Goal: Transaction & Acquisition: Purchase product/service

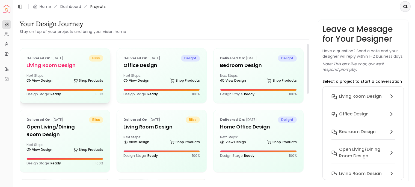
click at [75, 73] on div "Delivered on: Aug 21, 2025 bliss Living Room Design Next Steps: View Design Sho…" at bounding box center [65, 76] width 90 height 55
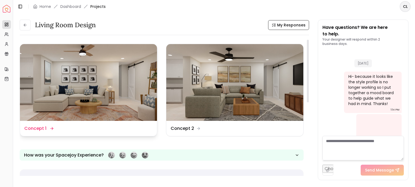
scroll to position [393, 0]
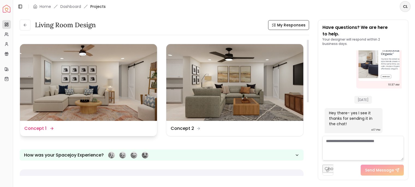
click at [112, 85] on img at bounding box center [88, 82] width 137 height 77
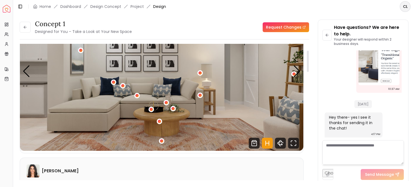
scroll to position [27, 0]
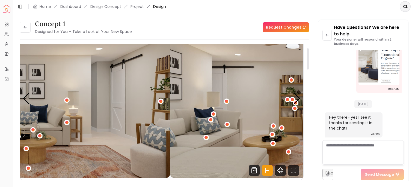
click at [35, 112] on img "1 / 5" at bounding box center [28, 98] width 283 height 159
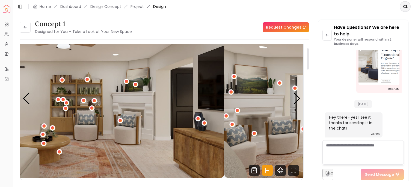
click at [117, 135] on img "2 / 5" at bounding box center [82, 98] width 283 height 159
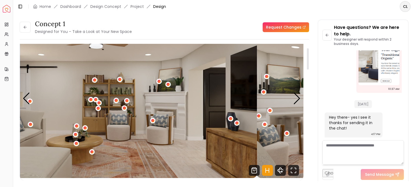
click at [0, 168] on html "Spacejoy Dashboard Overview Projects My Referrals My Profile Gift Card Balance …" at bounding box center [207, 93] width 415 height 187
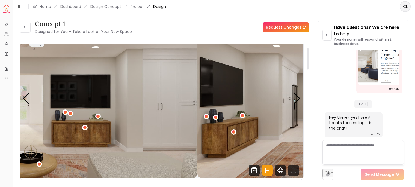
click at [8, 158] on div "Spacejoy Dashboard Overview Projects My Referrals My Profile Gift Card Balance …" at bounding box center [207, 93] width 415 height 187
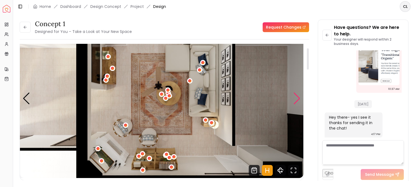
click at [297, 100] on div "Next slide" at bounding box center [296, 99] width 7 height 12
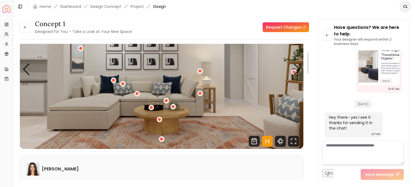
scroll to position [55, 0]
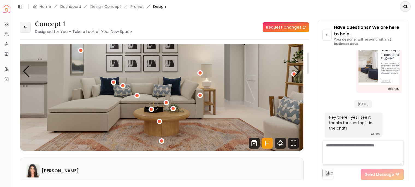
click at [22, 26] on button at bounding box center [25, 27] width 11 height 11
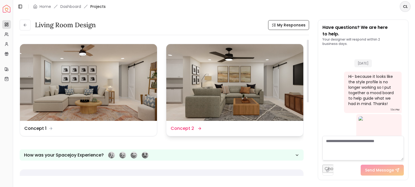
scroll to position [393, 0]
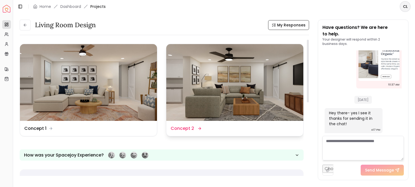
click at [208, 74] on img at bounding box center [234, 82] width 137 height 77
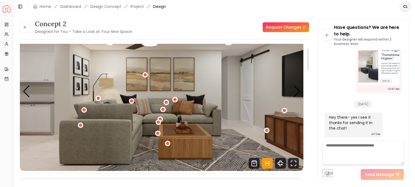
scroll to position [27, 0]
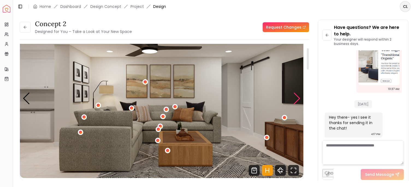
click at [297, 102] on div "Next slide" at bounding box center [296, 99] width 7 height 12
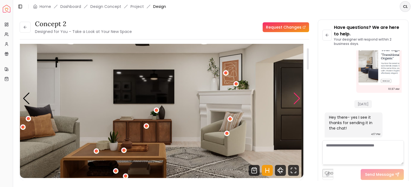
click at [296, 103] on div "Next slide" at bounding box center [296, 99] width 7 height 12
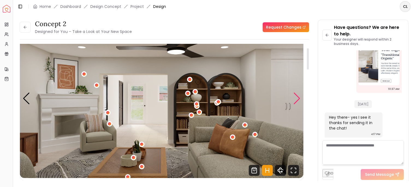
click at [298, 97] on div "Next slide" at bounding box center [296, 99] width 7 height 12
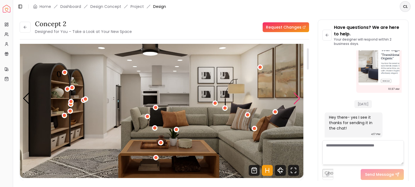
click at [297, 96] on div "Next slide" at bounding box center [296, 99] width 7 height 12
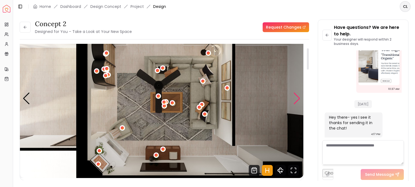
click at [295, 99] on div "Next slide" at bounding box center [296, 99] width 7 height 12
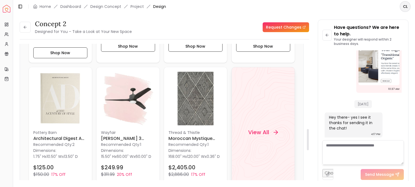
scroll to position [573, 0]
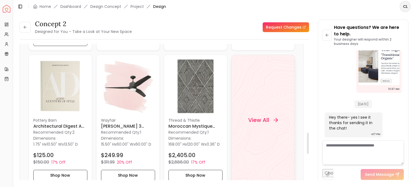
click at [255, 125] on div "View All" at bounding box center [262, 120] width 63 height 131
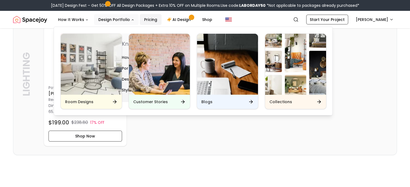
scroll to position [1745, 0]
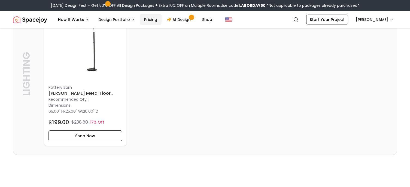
click at [149, 21] on link "Pricing" at bounding box center [151, 19] width 22 height 11
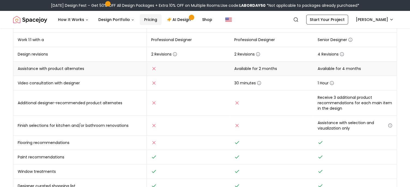
scroll to position [82, 0]
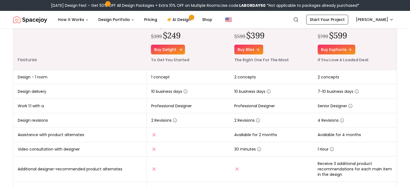
click at [167, 49] on link "Buy delight" at bounding box center [168, 50] width 34 height 10
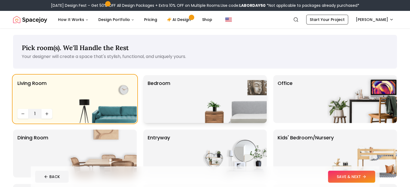
click at [174, 97] on div "Bedroom" at bounding box center [205, 99] width 124 height 48
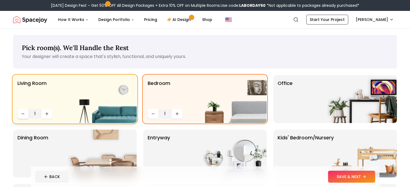
click at [23, 114] on icon "Decrease quantity" at bounding box center [23, 114] width 2 height 0
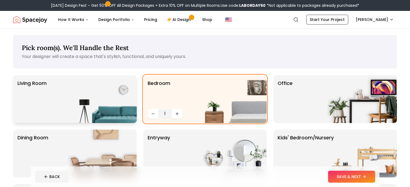
click at [345, 174] on button "SAVE & NEXT" at bounding box center [351, 177] width 47 height 12
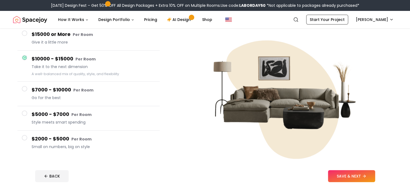
scroll to position [55, 0]
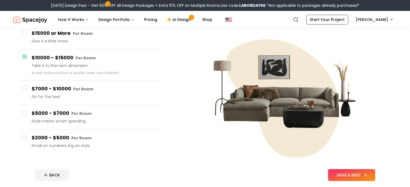
click at [348, 174] on button "SAVE & NEXT" at bounding box center [351, 175] width 47 height 12
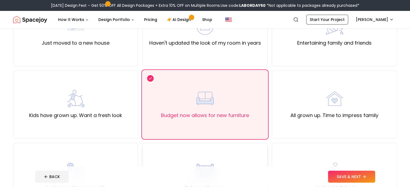
scroll to position [82, 0]
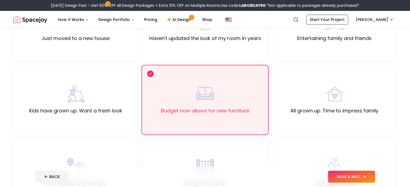
click at [343, 171] on button "SAVE & NEXT" at bounding box center [351, 177] width 47 height 12
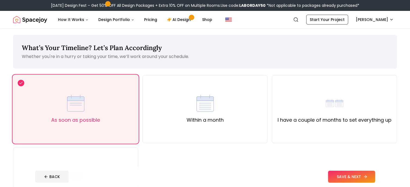
click at [349, 177] on button "SAVE & NEXT" at bounding box center [351, 177] width 47 height 12
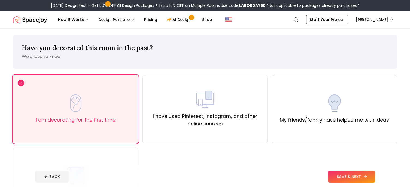
click at [345, 176] on button "SAVE & NEXT" at bounding box center [351, 177] width 47 height 12
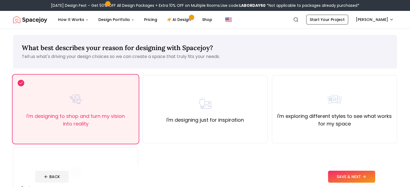
click at [346, 176] on button "SAVE & NEXT" at bounding box center [351, 177] width 47 height 12
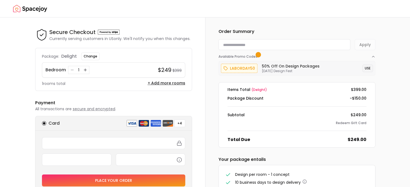
click at [367, 67] on button "USE" at bounding box center [368, 69] width 11 height 8
